Goal: Navigation & Orientation: Go to known website

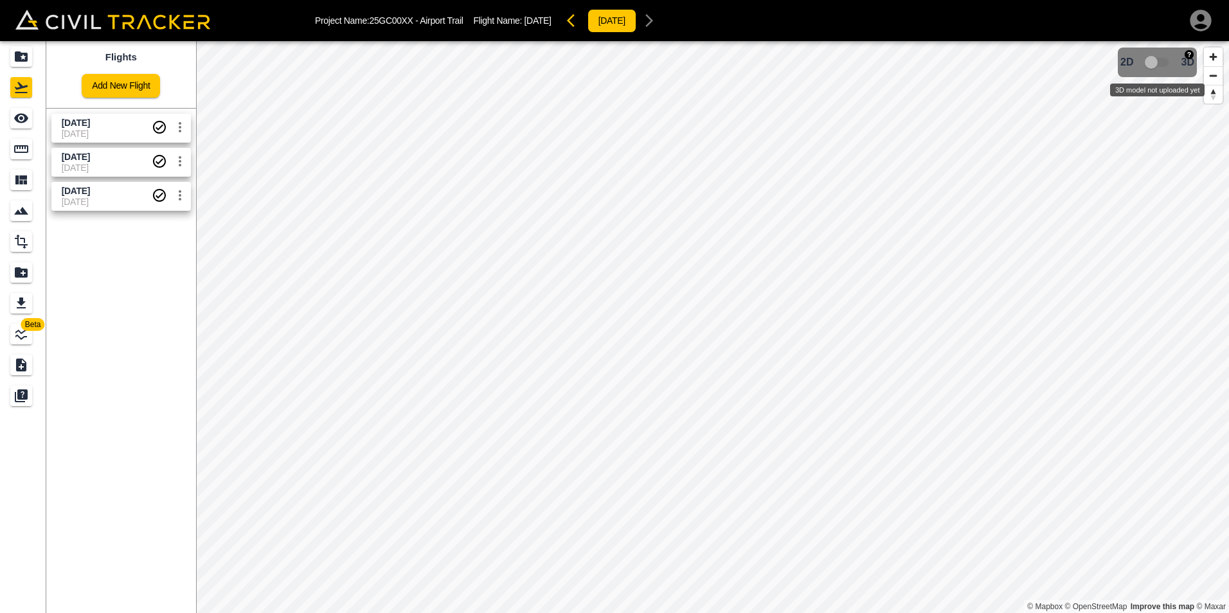
click at [982, 64] on span "3D model not uploaded yet" at bounding box center [1157, 62] width 37 height 24
drag, startPoint x: 1150, startPoint y: 65, endPoint x: 1166, endPoint y: 66, distance: 16.1
click at [982, 66] on span "3D model not uploaded yet" at bounding box center [1157, 62] width 37 height 24
click at [982, 63] on span "3D model not uploaded yet" at bounding box center [1157, 62] width 37 height 24
